Goal: Task Accomplishment & Management: Check status

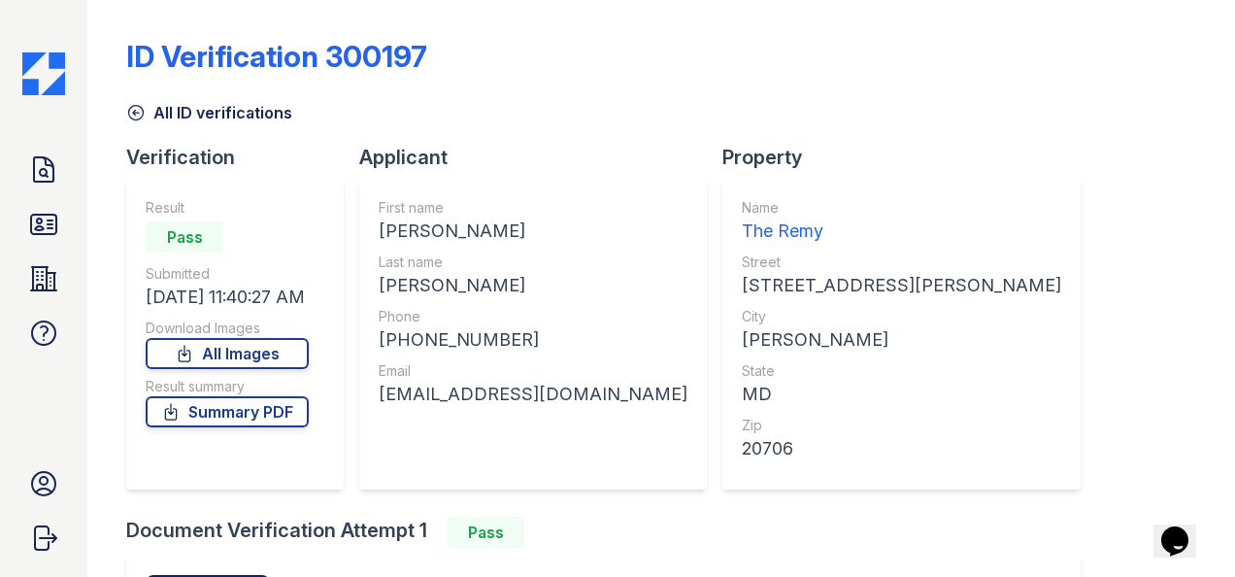
scroll to position [266, 0]
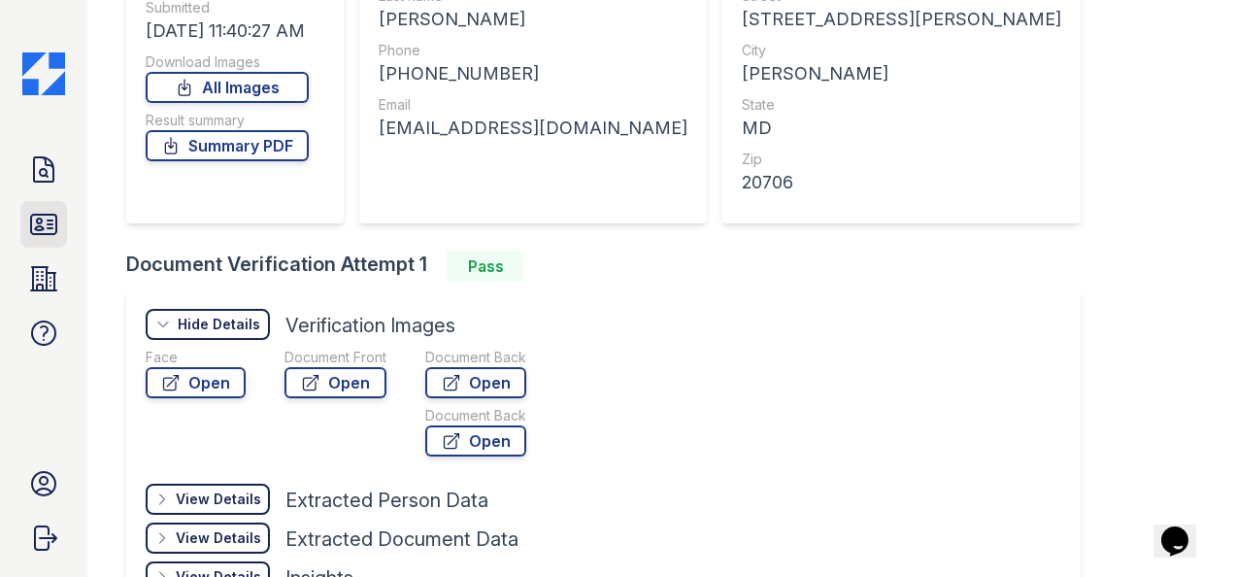
click at [43, 219] on icon at bounding box center [43, 224] width 31 height 31
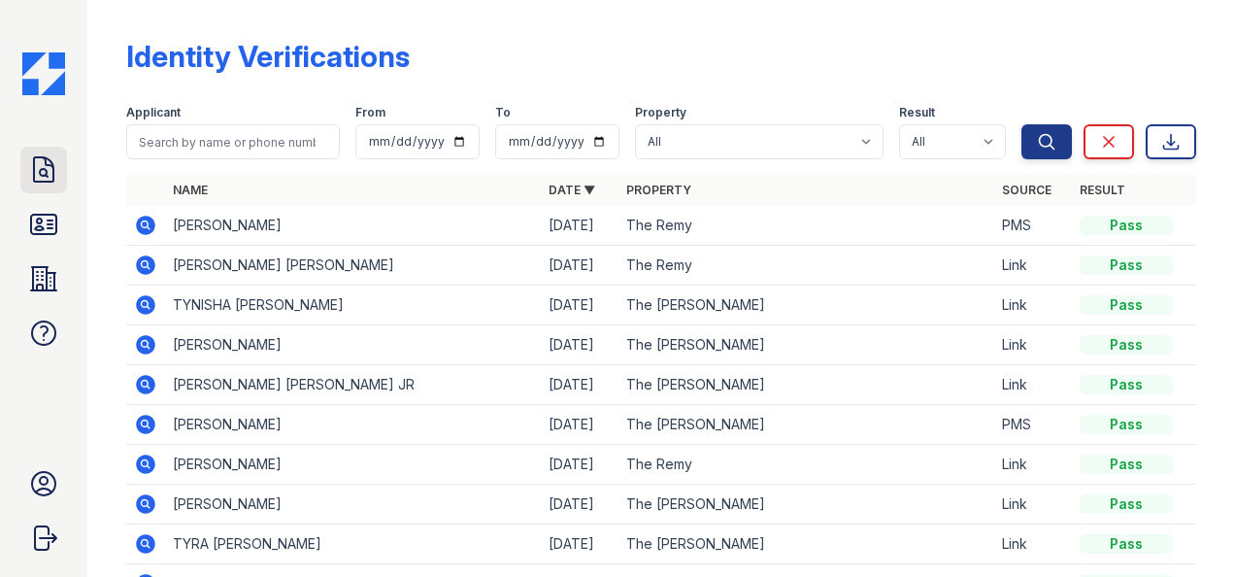
click at [50, 179] on icon at bounding box center [43, 169] width 31 height 31
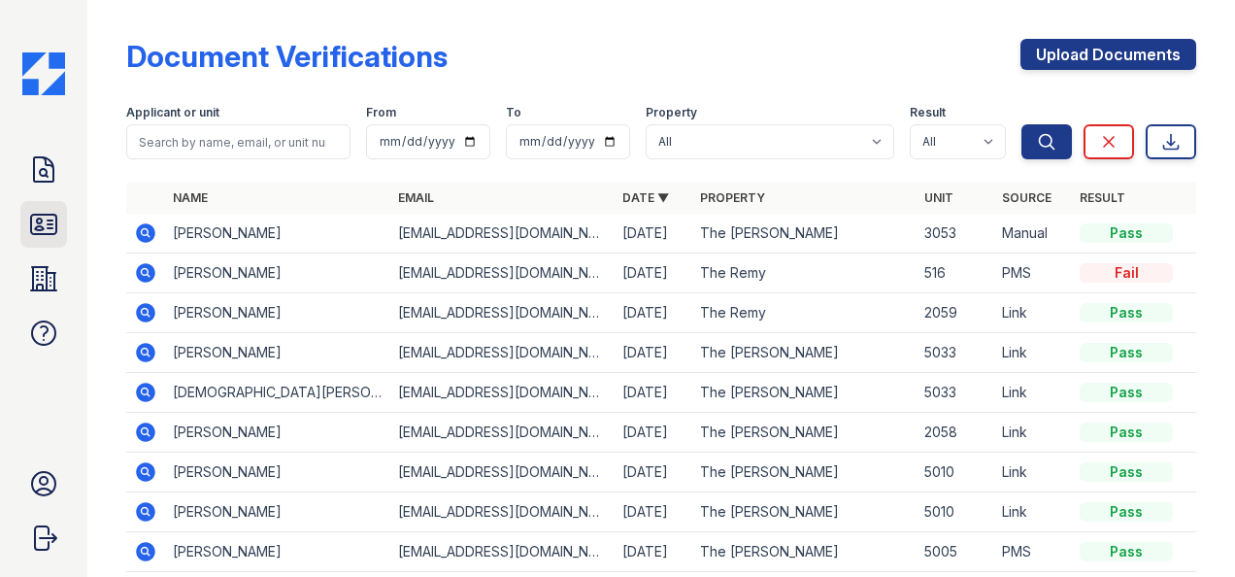
click at [47, 206] on link "ID Verifications" at bounding box center [43, 224] width 47 height 47
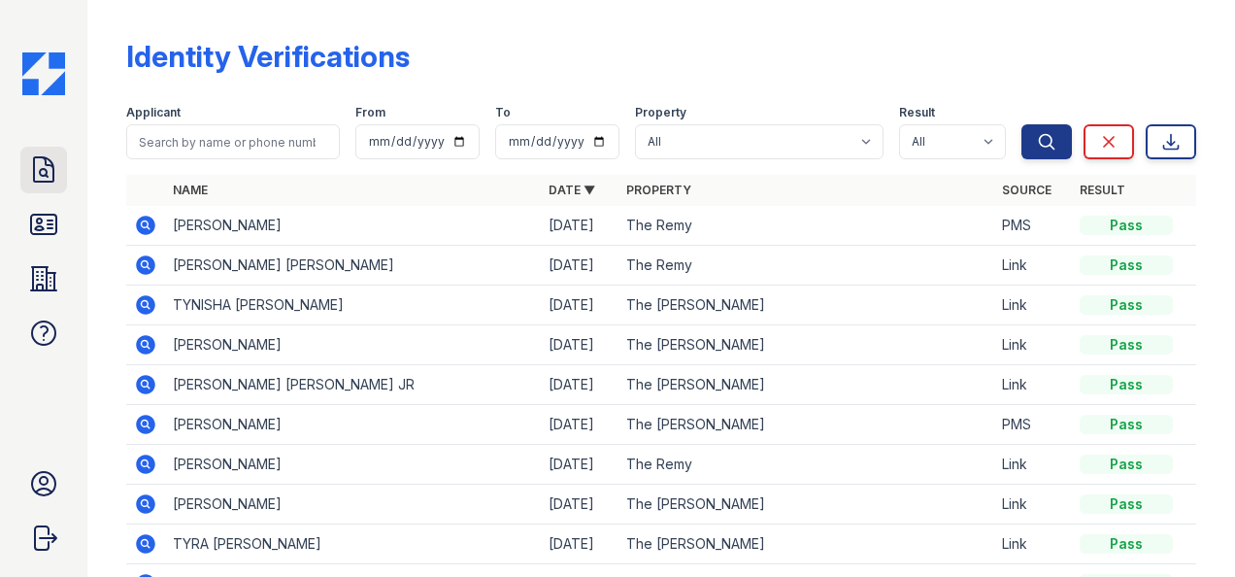
click at [39, 184] on icon at bounding box center [43, 169] width 31 height 31
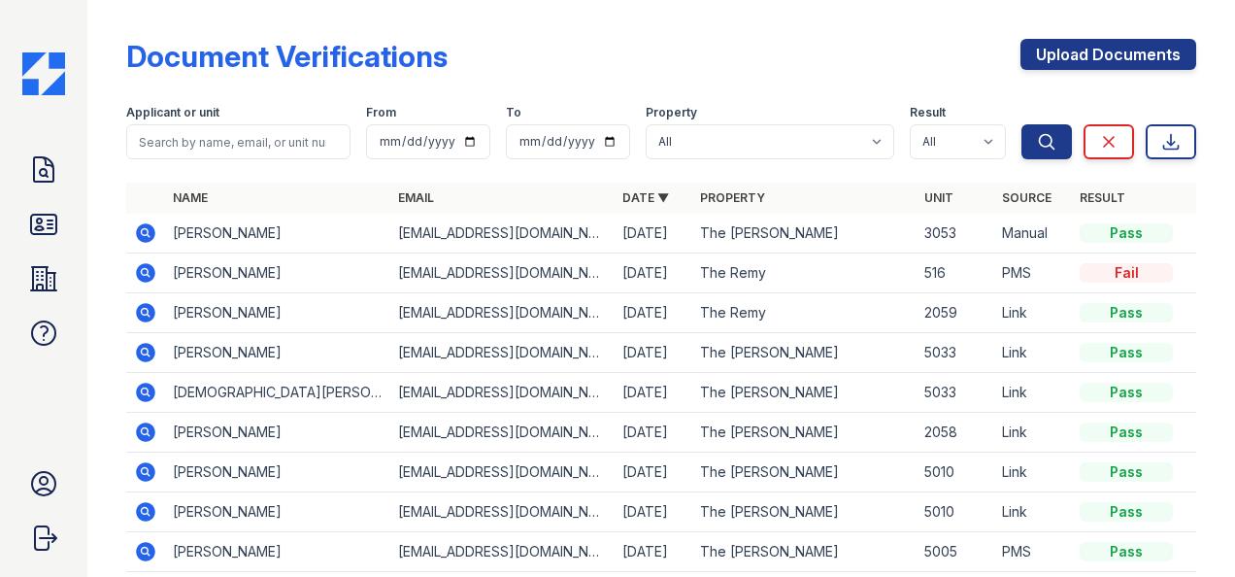
click at [147, 268] on icon at bounding box center [145, 272] width 19 height 19
